Goal: Information Seeking & Learning: Learn about a topic

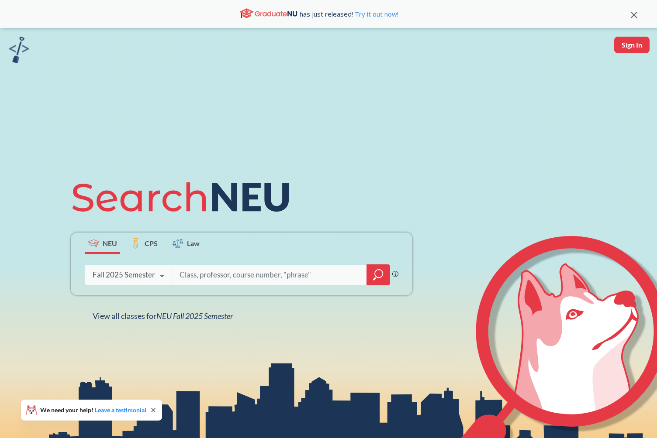
click at [266, 277] on input "search" at bounding box center [270, 275] width 182 height 18
type input "business"
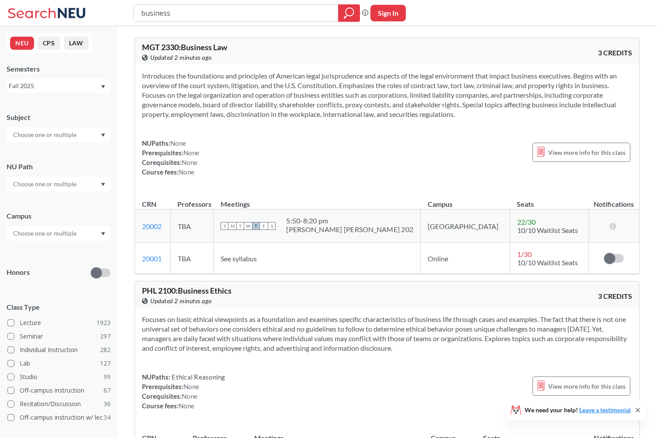
click at [104, 136] on icon "Dropdown arrow" at bounding box center [103, 135] width 4 height 3
click at [57, 158] on p "Finance & Insurance" at bounding box center [60, 161] width 99 height 9
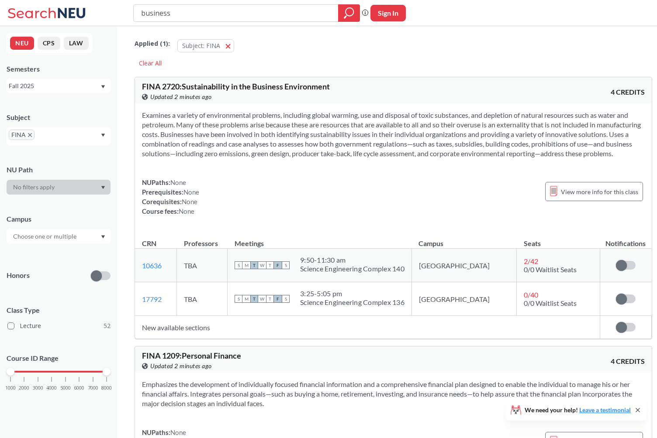
click at [100, 236] on div at bounding box center [59, 236] width 104 height 15
click at [40, 303] on span "[GEOGRAPHIC_DATA], [GEOGRAPHIC_DATA]" at bounding box center [60, 299] width 99 height 19
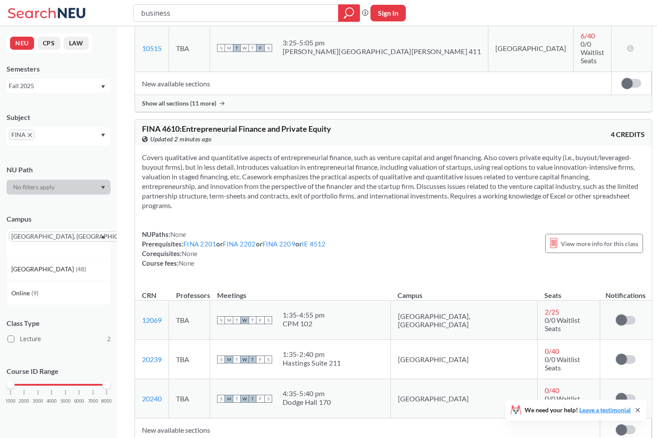
scroll to position [320, 0]
click at [153, 315] on link "12069" at bounding box center [152, 319] width 20 height 8
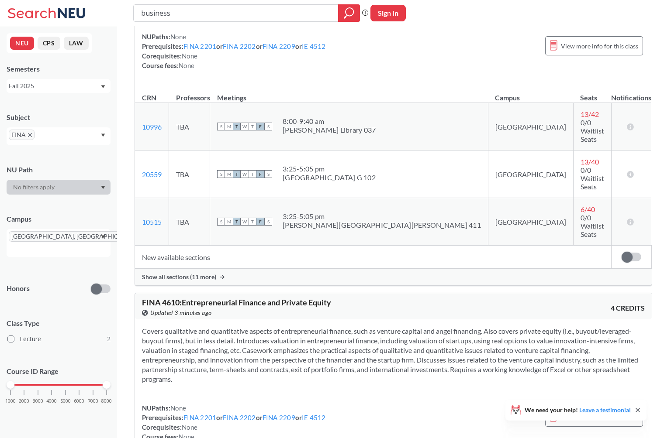
scroll to position [0, 0]
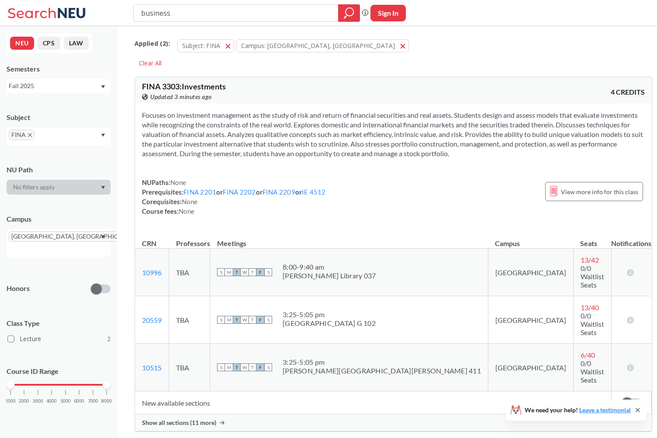
click at [31, 134] on span "FINA" at bounding box center [22, 135] width 26 height 10
click at [30, 134] on icon "X to remove pill" at bounding box center [30, 135] width 4 height 4
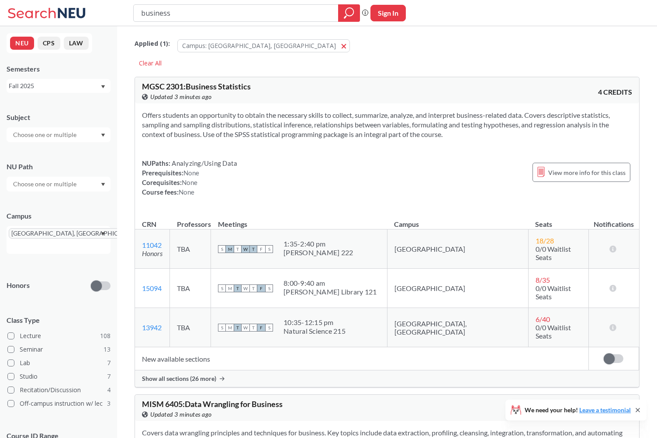
click at [231, 11] on input "business" at bounding box center [236, 13] width 192 height 15
click at [579, 172] on span "View more info for this class" at bounding box center [586, 172] width 77 height 11
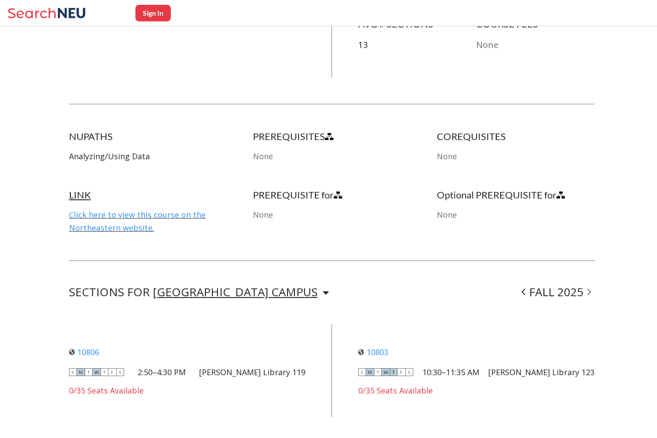
scroll to position [397, 0]
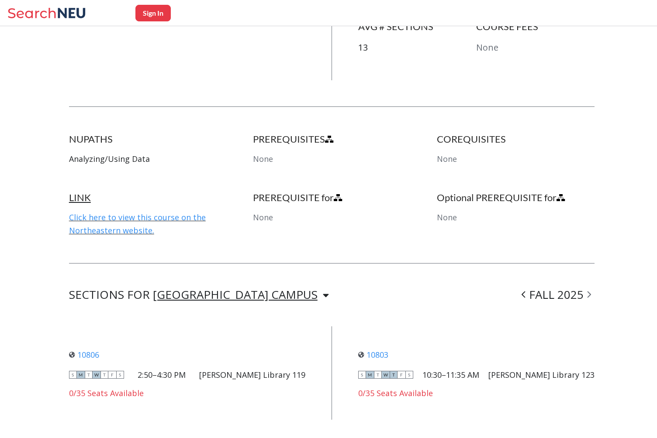
click at [224, 293] on div "[GEOGRAPHIC_DATA] CAMPUS" at bounding box center [235, 295] width 165 height 10
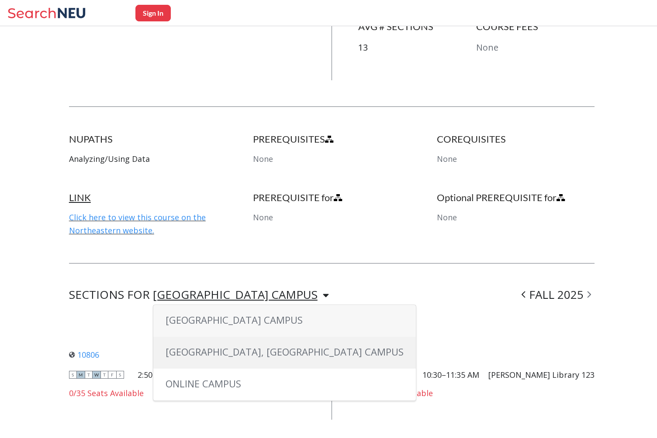
click at [211, 351] on span "[GEOGRAPHIC_DATA], [GEOGRAPHIC_DATA] CAMPUS" at bounding box center [284, 351] width 238 height 13
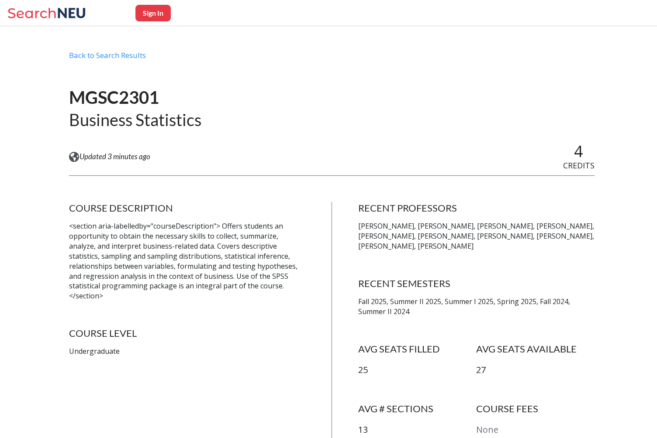
scroll to position [0, 0]
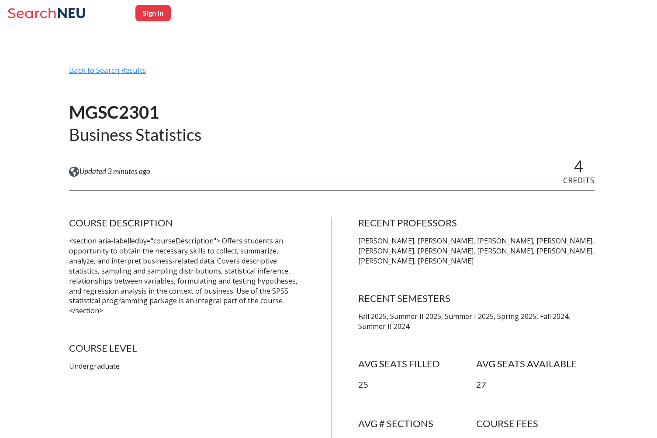
click at [102, 67] on div "Back to Search Results" at bounding box center [331, 73] width 525 height 17
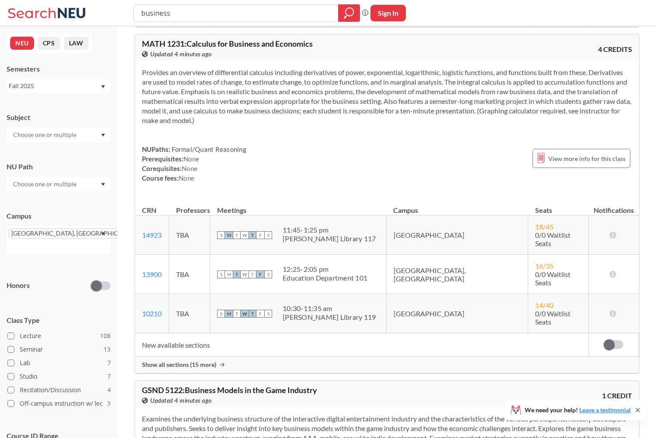
scroll to position [987, 0]
click at [567, 153] on span "View more info for this class" at bounding box center [586, 158] width 77 height 11
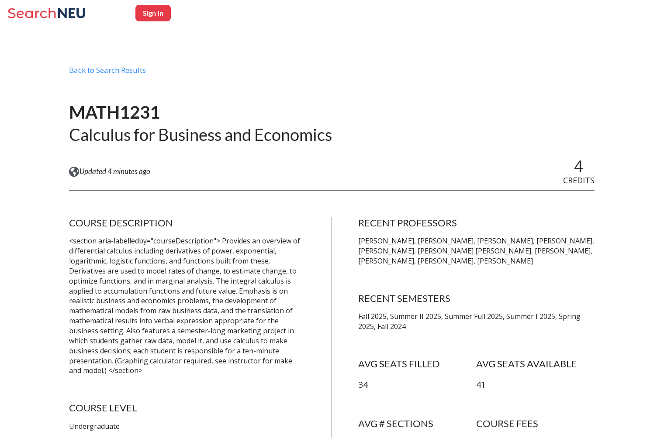
click at [145, 9] on button "Sign In" at bounding box center [152, 13] width 35 height 17
select select "US"
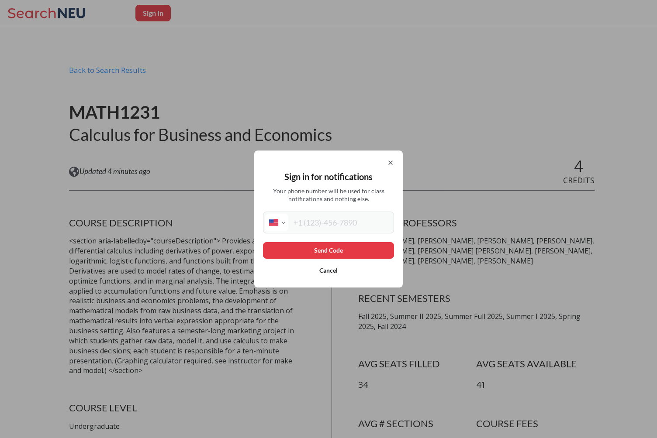
click at [328, 268] on button "Cancel" at bounding box center [328, 270] width 131 height 17
